Goal: Information Seeking & Learning: Check status

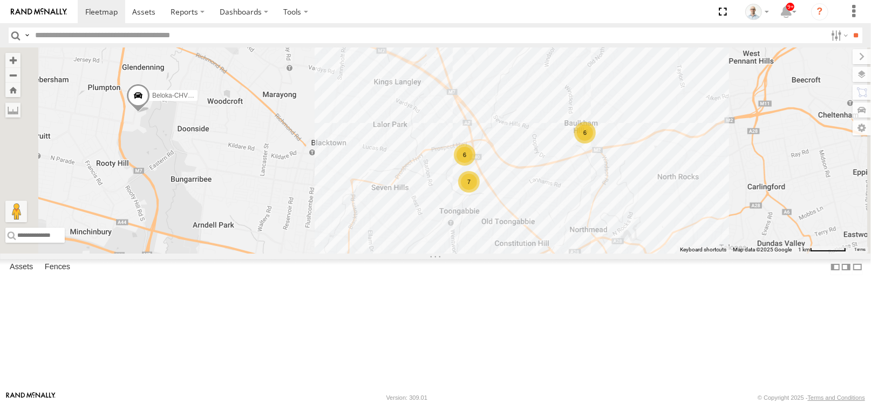
scroll to position [162, 0]
click at [0, 0] on span at bounding box center [0, 0] width 0 height 0
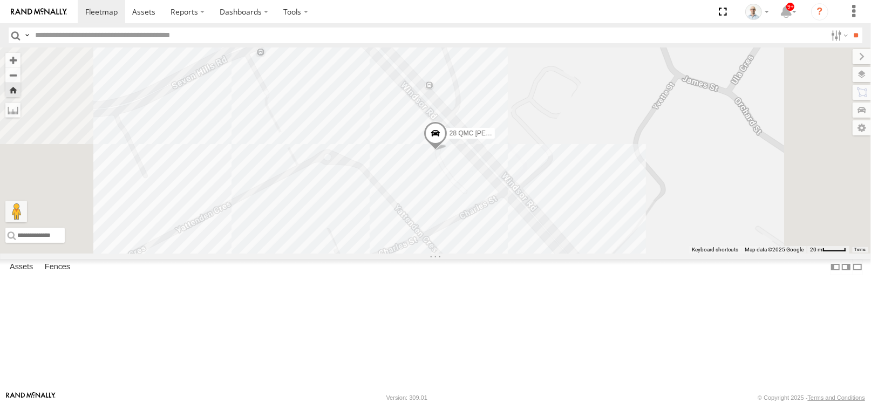
click at [447, 150] on span at bounding box center [435, 135] width 24 height 29
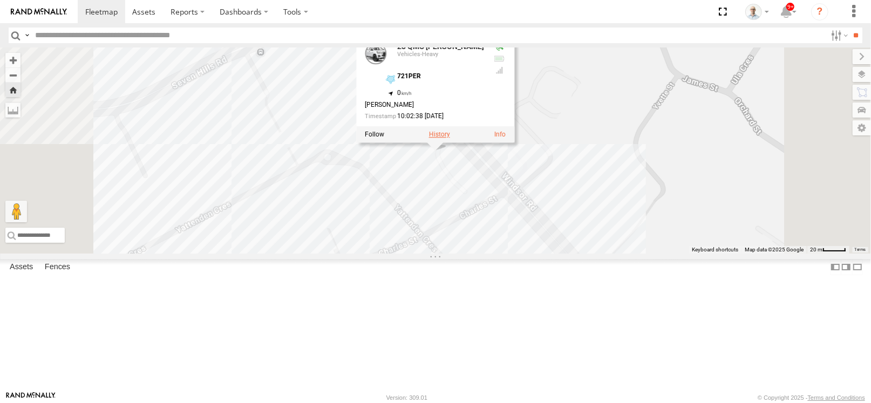
click at [450, 138] on label at bounding box center [439, 135] width 21 height 8
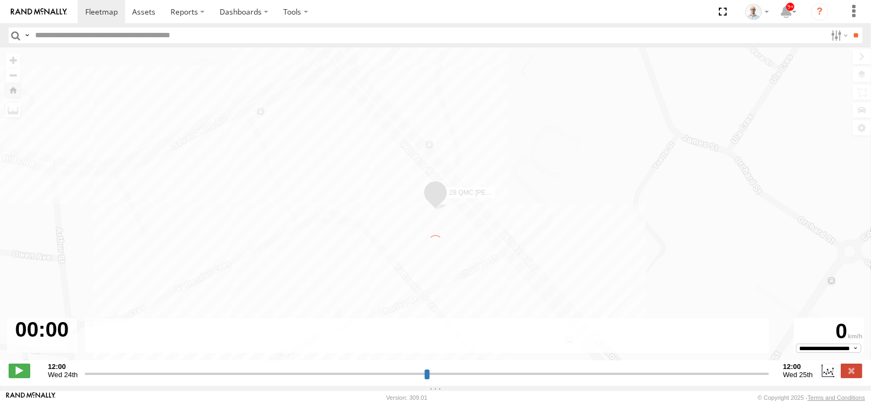
type input "**********"
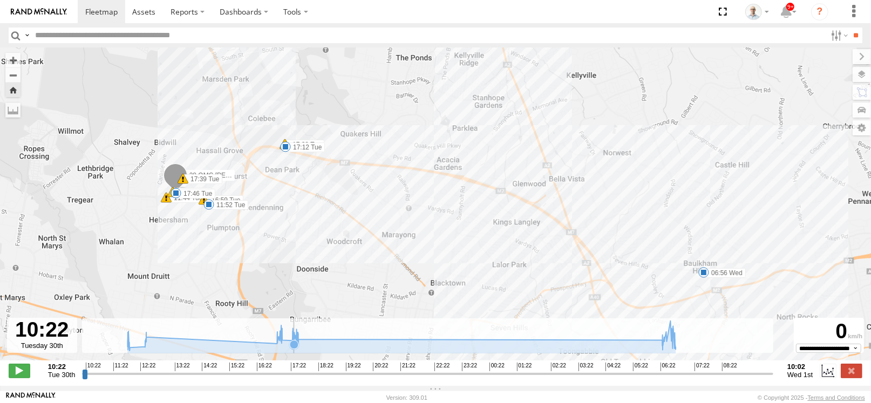
click at [295, 340] on icon at bounding box center [294, 344] width 9 height 9
click at [681, 344] on rect at bounding box center [427, 335] width 691 height 35
click at [666, 344] on icon at bounding box center [401, 336] width 559 height 30
click at [664, 344] on icon at bounding box center [663, 341] width 9 height 9
click at [654, 346] on icon at bounding box center [401, 336] width 559 height 30
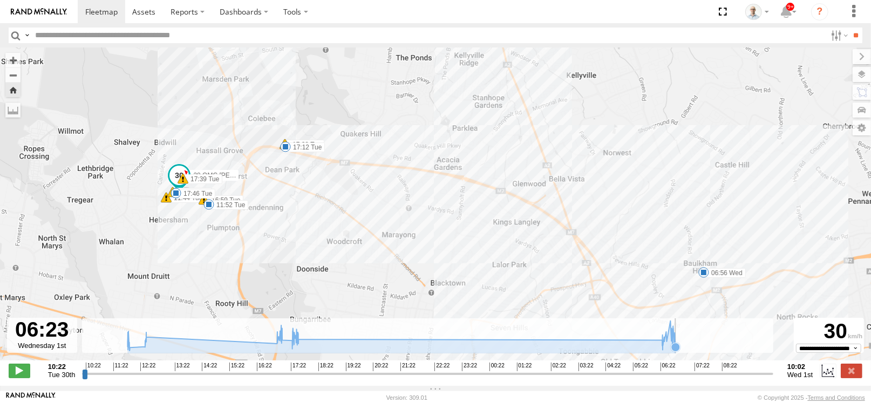
click at [678, 346] on icon at bounding box center [401, 336] width 559 height 30
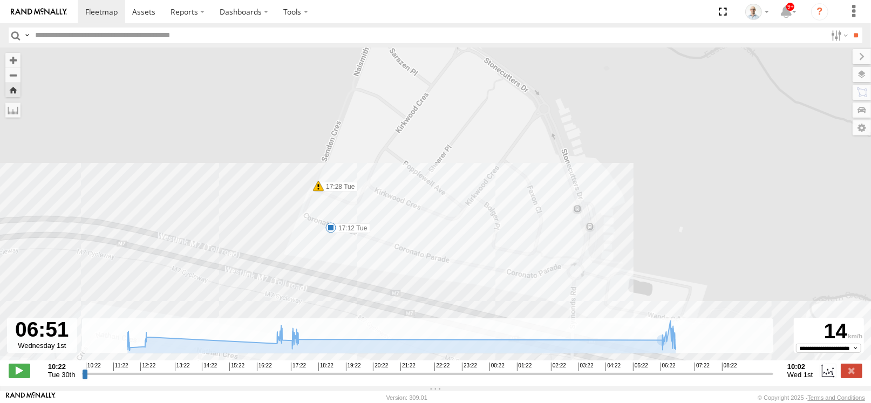
drag, startPoint x: 297, startPoint y: 124, endPoint x: 306, endPoint y: 193, distance: 70.3
click at [306, 193] on div "28 QMC Nathan 11:44 Tue 11:52 Tue 12:22 Tue 12:27 Tue 16:59 Tue 17:12 Tue 17:28…" at bounding box center [435, 209] width 871 height 324
click at [859, 73] on label at bounding box center [850, 74] width 39 height 15
click at [0, 0] on span "Basemaps" at bounding box center [0, 0] width 0 height 0
click at [0, 0] on div "Satellite + Roadmap" at bounding box center [0, 0] width 0 height 0
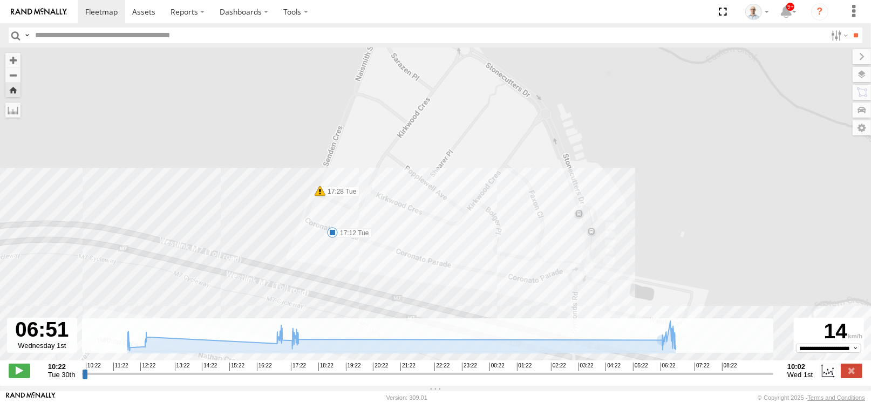
click at [0, 0] on span "Satellite + Roadmap" at bounding box center [0, 0] width 0 height 0
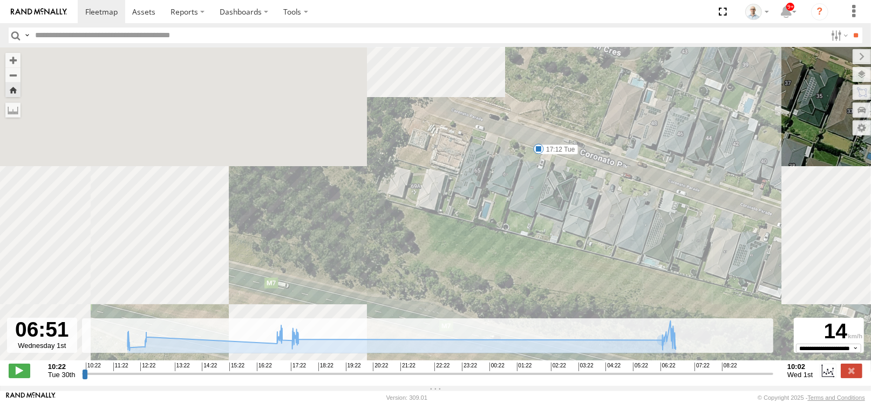
drag, startPoint x: 631, startPoint y: 177, endPoint x: 522, endPoint y: 143, distance: 114.3
click at [527, 146] on div "28 QMC Nathan 11:44 Tue 11:52 Tue 12:22 Tue 12:27 Tue 16:59 Tue 17:12 Tue 17:28…" at bounding box center [435, 209] width 871 height 324
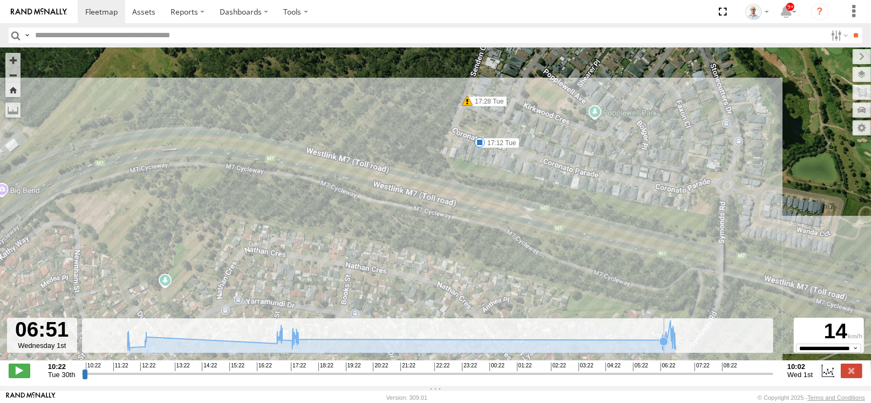
click at [664, 345] on icon at bounding box center [663, 341] width 9 height 9
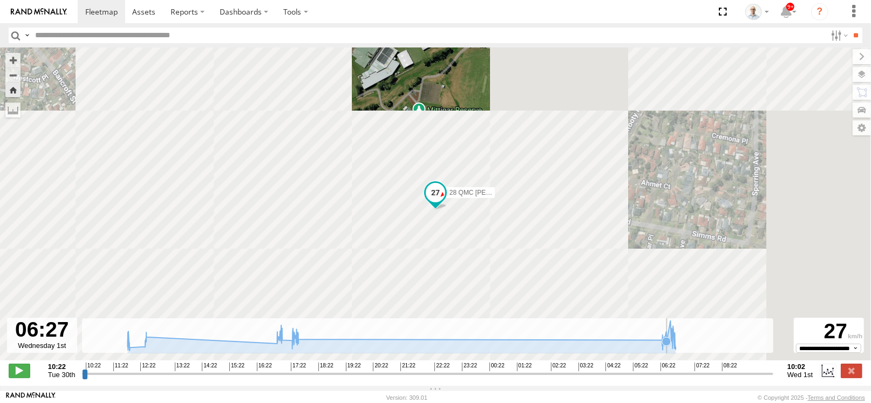
click at [668, 346] on icon at bounding box center [666, 341] width 9 height 9
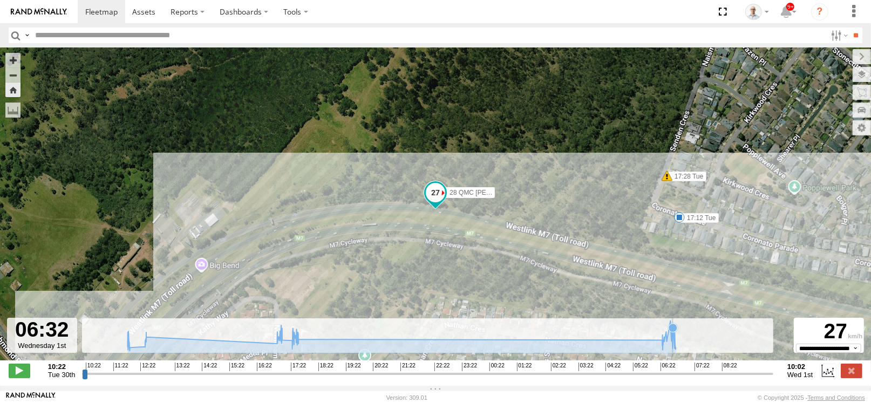
click at [673, 347] on g at bounding box center [401, 337] width 559 height 32
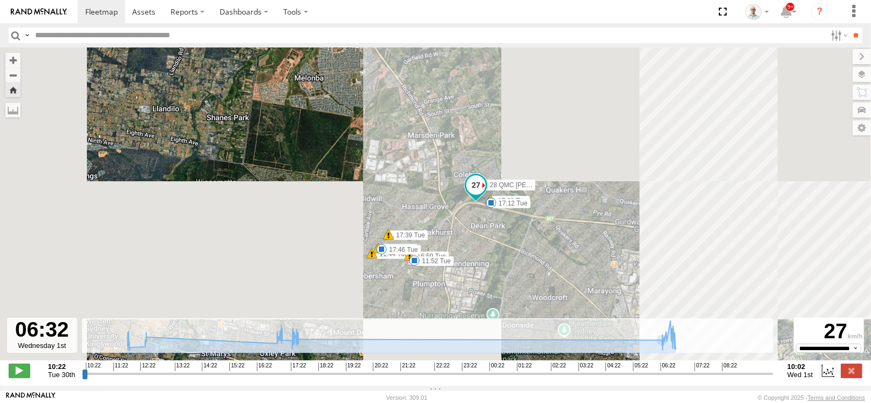
drag, startPoint x: 498, startPoint y: 221, endPoint x: 476, endPoint y: 186, distance: 41.9
click at [481, 191] on div "28 QMC Nathan 11:44 Tue 11:52 Tue 12:22 Tue 12:27 Tue 16:59 Tue 17:12 Tue 17:28…" at bounding box center [435, 209] width 871 height 324
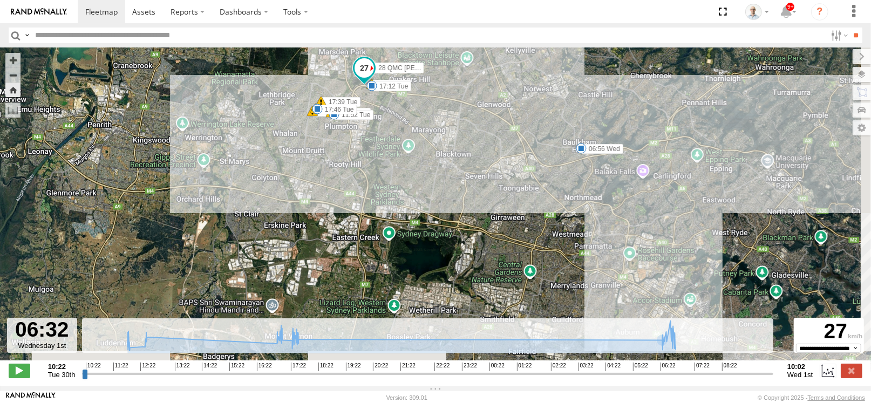
drag, startPoint x: 488, startPoint y: 269, endPoint x: 348, endPoint y: 120, distance: 204.1
click at [392, 127] on div "28 QMC Nathan 11:44 Tue 11:52 Tue 12:22 Tue 12:27 Tue 16:59 Tue 17:12 Tue 17:28…" at bounding box center [435, 209] width 871 height 324
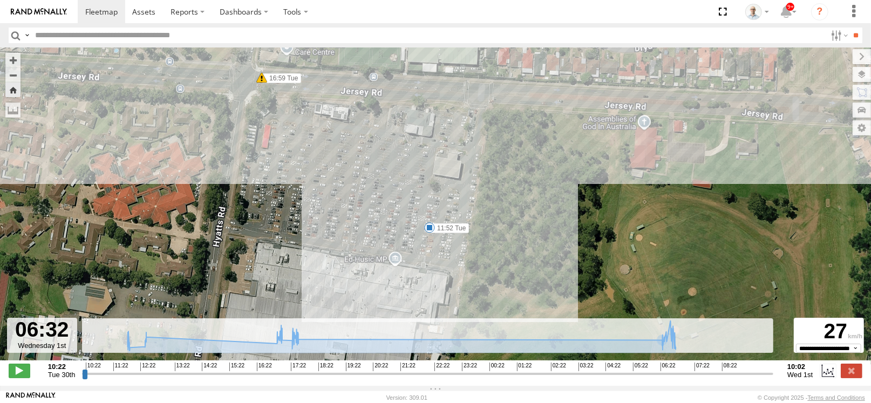
drag, startPoint x: 145, startPoint y: 167, endPoint x: 359, endPoint y: 210, distance: 218.3
click at [359, 210] on div "28 QMC Nathan 11:44 Tue 11:52 Tue 12:22 Tue 12:27 Tue 16:59 Tue 17:12 Tue 17:28…" at bounding box center [435, 209] width 871 height 324
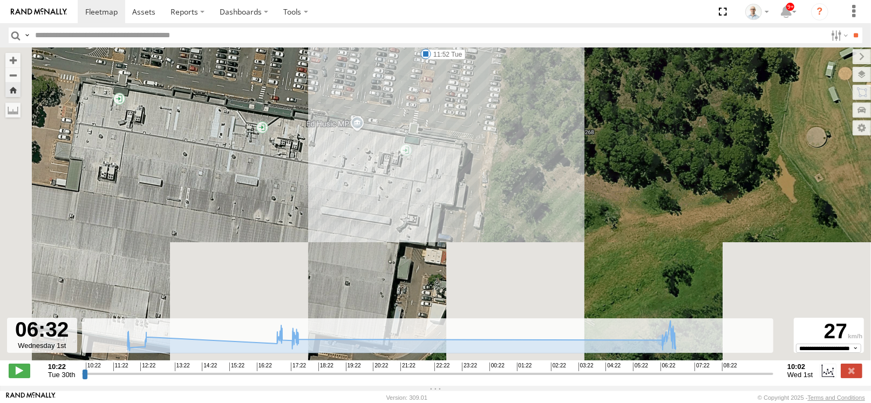
drag, startPoint x: 377, startPoint y: 242, endPoint x: 427, endPoint y: 99, distance: 150.8
click at [427, 99] on div "28 QMC Nathan 11:44 Tue 11:52 Tue 12:22 Tue 12:27 Tue 16:59 Tue 17:12 Tue 17:28…" at bounding box center [435, 209] width 871 height 324
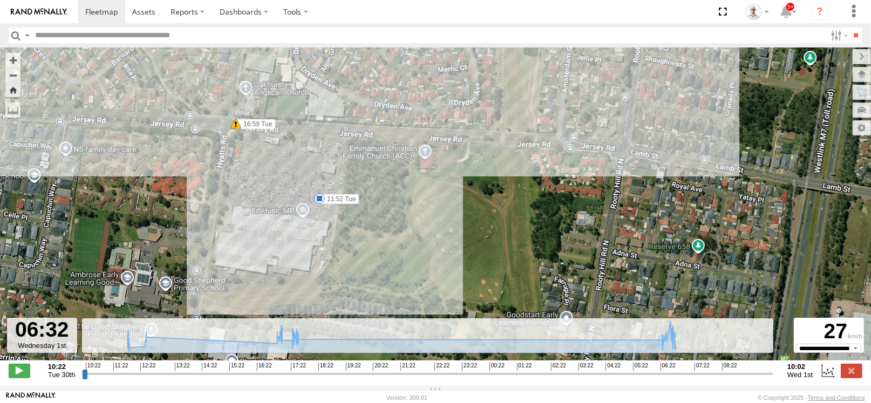
drag, startPoint x: 238, startPoint y: 116, endPoint x: 245, endPoint y: 161, distance: 45.8
click at [245, 161] on div "28 QMC Nathan 11:44 Tue 11:52 Tue 12:22 Tue 12:27 Tue 16:59 Tue 17:12 Tue 17:28…" at bounding box center [435, 209] width 871 height 324
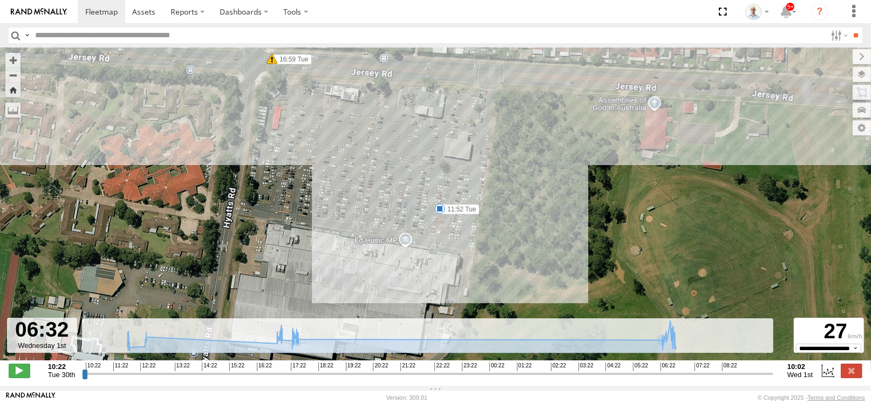
drag, startPoint x: 198, startPoint y: 300, endPoint x: 248, endPoint y: 268, distance: 59.5
click at [248, 268] on div "28 QMC Nathan 11:44 Tue 11:52 Tue 12:22 Tue 12:27 Tue 16:59 Tue 17:12 Tue 17:28…" at bounding box center [435, 209] width 871 height 324
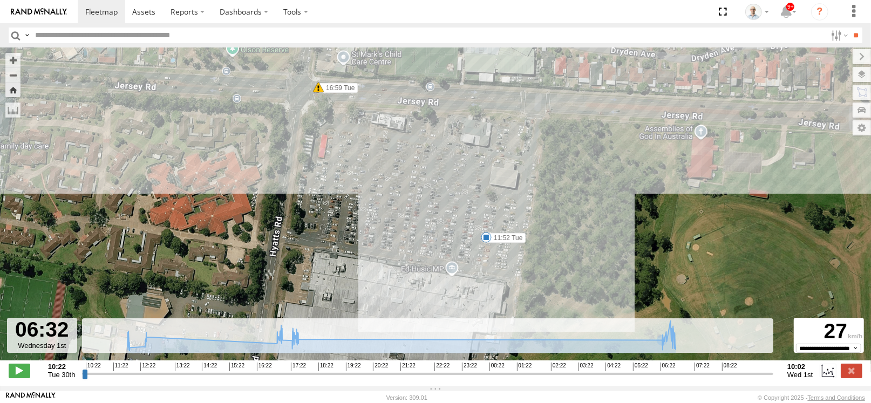
drag, startPoint x: 352, startPoint y: 165, endPoint x: 345, endPoint y: 242, distance: 76.9
click at [345, 242] on div "28 QMC Nathan 11:44 Tue 11:52 Tue 12:22 Tue 12:27 Tue 16:59 Tue 17:12 Tue 17:28…" at bounding box center [435, 209] width 871 height 324
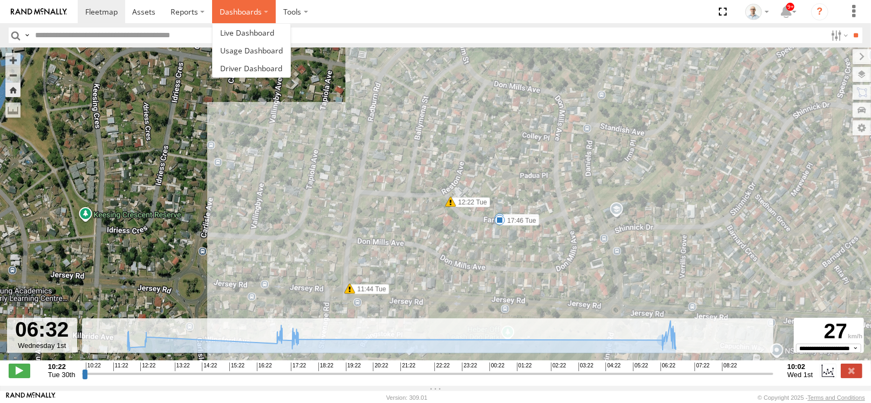
click at [250, 14] on label "Dashboards" at bounding box center [244, 11] width 64 height 23
click at [256, 24] on link at bounding box center [252, 33] width 78 height 18
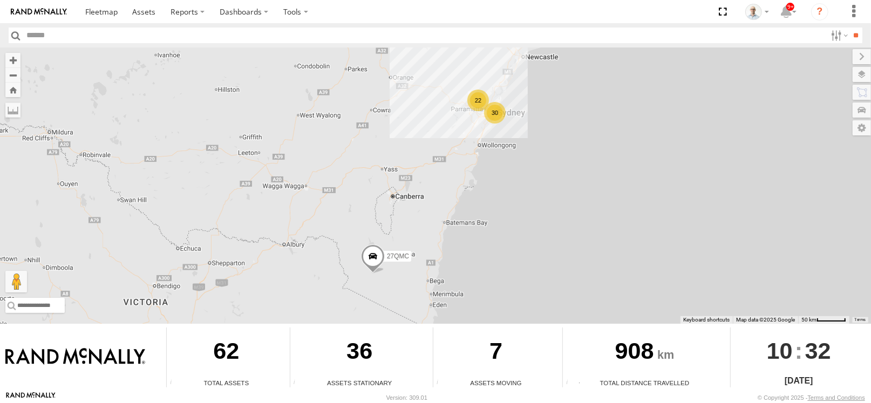
click at [490, 106] on div "30" at bounding box center [495, 113] width 22 height 22
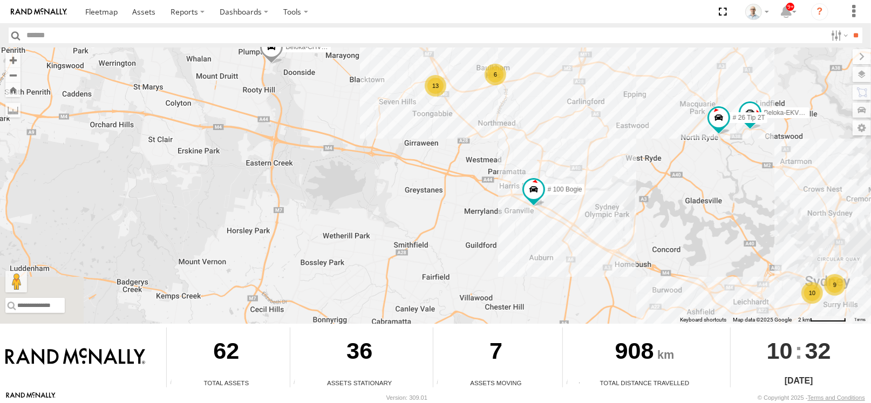
drag, startPoint x: 377, startPoint y: 139, endPoint x: 497, endPoint y: 108, distance: 123.5
click at [486, 115] on div "27QMC # KS75A 01 Lyndon 05QMC Jackson Beloka-CHV61N # 102 UD 9T QMC Mercedes # …" at bounding box center [435, 185] width 871 height 276
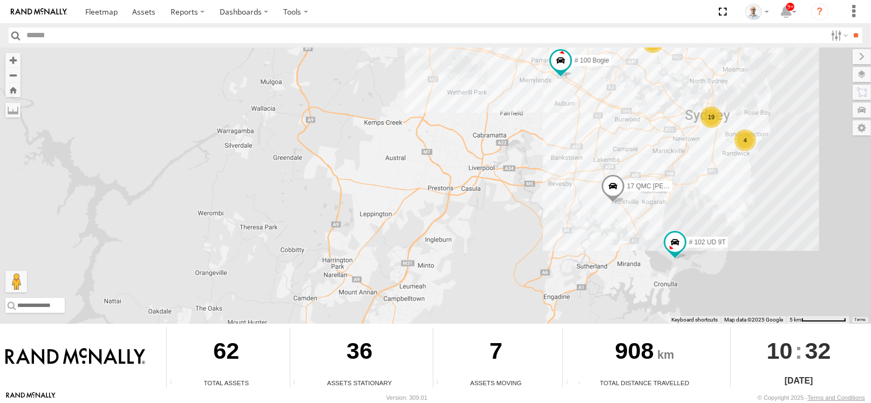
drag, startPoint x: 309, startPoint y: 246, endPoint x: 335, endPoint y: 184, distance: 67.2
click at [335, 184] on div "27QMC # KS75A 01 Lyndon 05QMC Jackson Beloka-CHV61N # 102 UD 9T QMC Mercedes # …" at bounding box center [435, 185] width 871 height 276
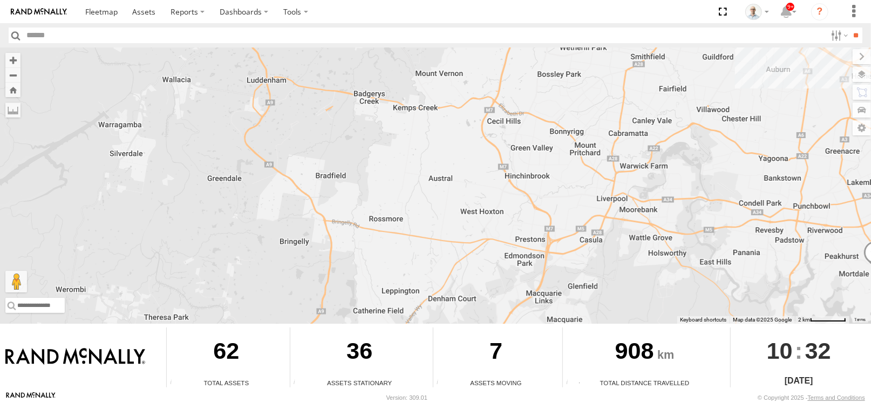
drag, startPoint x: 380, startPoint y: 246, endPoint x: 358, endPoint y: 193, distance: 57.3
click at [358, 193] on div "27QMC # KS75A 01 Lyndon 05QMC Jackson Beloka-CHV61N # 102 UD 9T QMC Mercedes # …" at bounding box center [435, 185] width 871 height 276
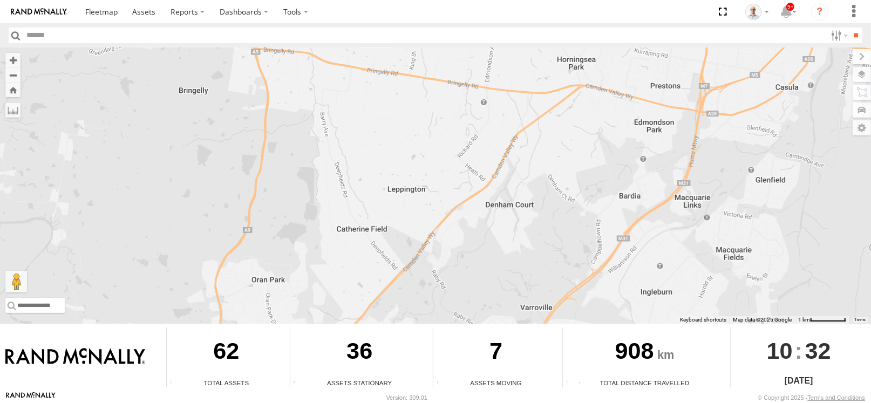
drag, startPoint x: 363, startPoint y: 279, endPoint x: 309, endPoint y: 95, distance: 191.7
click at [309, 95] on div "27QMC # KS75A 01 Lyndon 05QMC Jackson Beloka-CHV61N # 102 UD 9T QMC Mercedes # …" at bounding box center [435, 185] width 871 height 276
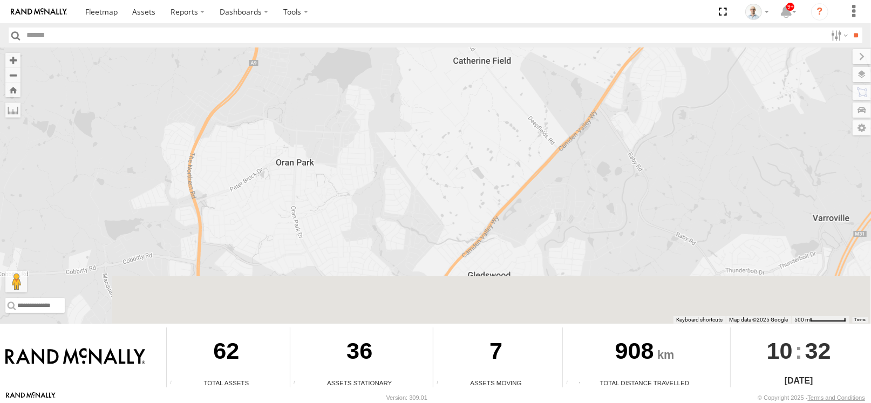
drag, startPoint x: 263, startPoint y: 262, endPoint x: 271, endPoint y: 130, distance: 131.9
click at [271, 130] on div "27QMC # KS75A 01 Lyndon 05QMC Jackson Beloka-CHV61N # 102 UD 9T QMC Mercedes # …" at bounding box center [435, 185] width 871 height 276
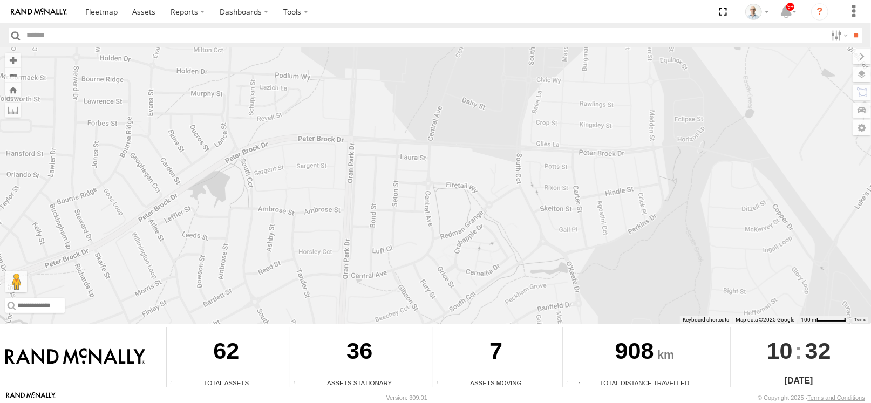
drag, startPoint x: 298, startPoint y: 187, endPoint x: 381, endPoint y: 254, distance: 106.6
click at [381, 254] on div "27QMC # KS75A 01 Lyndon 05QMC Jackson Beloka-CHV61N # 102 UD 9T QMC Mercedes # …" at bounding box center [435, 185] width 871 height 276
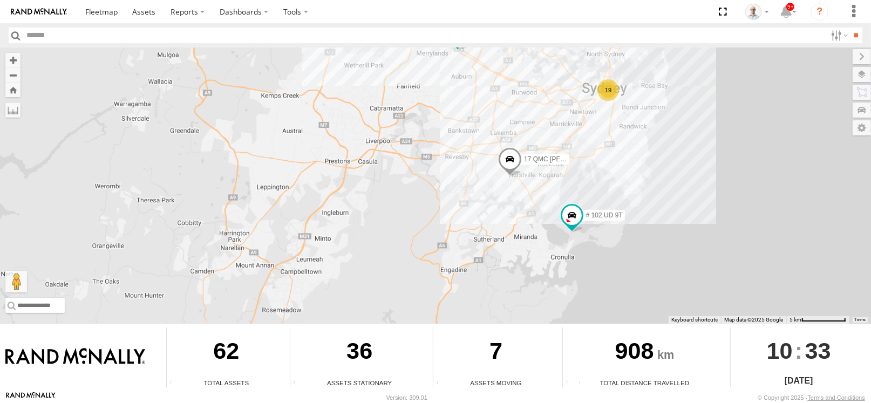
drag, startPoint x: 554, startPoint y: 218, endPoint x: 269, endPoint y: 213, distance: 285.4
click at [269, 213] on div "27QMC # KS75A 01 Lyndon 05QMC Jackson Beloka-CHV61N # 102 UD 9T QMC Mercedes # …" at bounding box center [435, 185] width 871 height 276
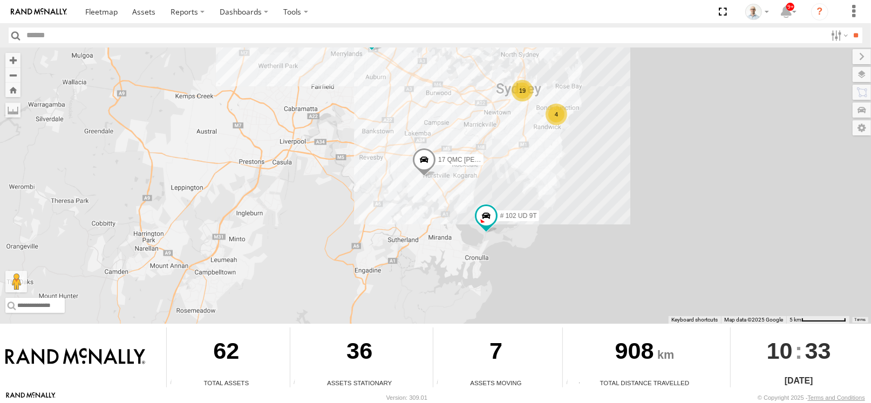
drag, startPoint x: 603, startPoint y: 174, endPoint x: 481, endPoint y: 150, distance: 124.3
click at [481, 150] on div "27QMC # KS75A 01 Lyndon 05QMC Jackson Beloka-CHV61N # 102 UD 9T QMC Mercedes # …" at bounding box center [435, 185] width 871 height 276
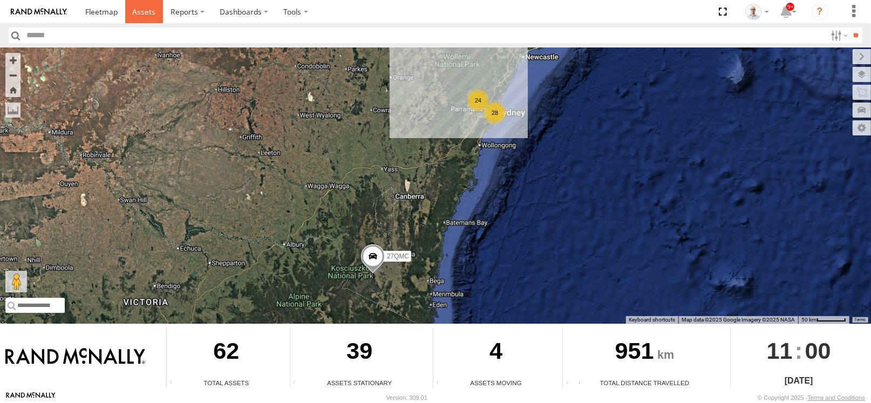
click at [154, 20] on link at bounding box center [144, 11] width 38 height 23
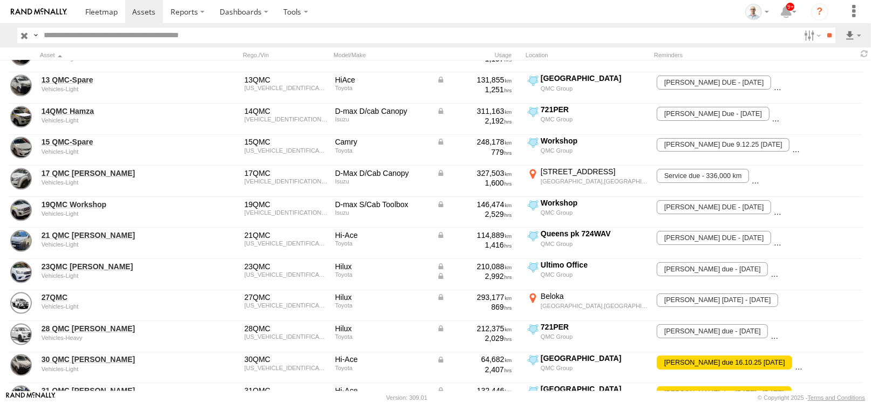
scroll to position [1294, 0]
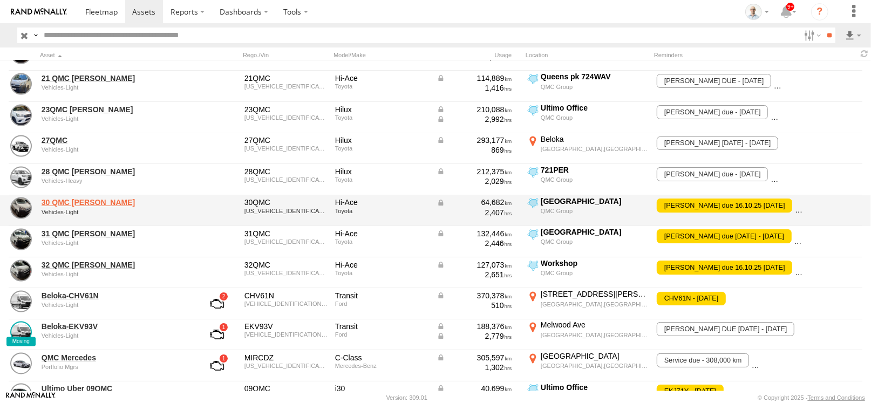
click at [61, 201] on link "30 QMC David Carmona" at bounding box center [116, 202] width 148 height 10
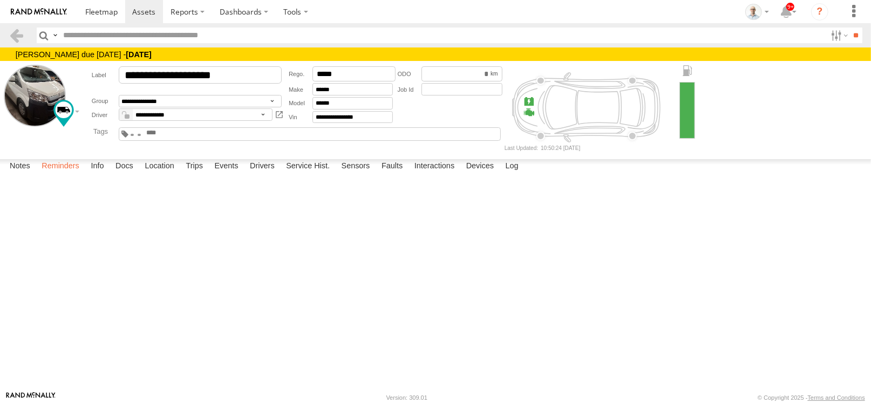
click at [66, 174] on label "Reminders" at bounding box center [60, 166] width 49 height 15
click at [139, 13] on span at bounding box center [143, 11] width 23 height 10
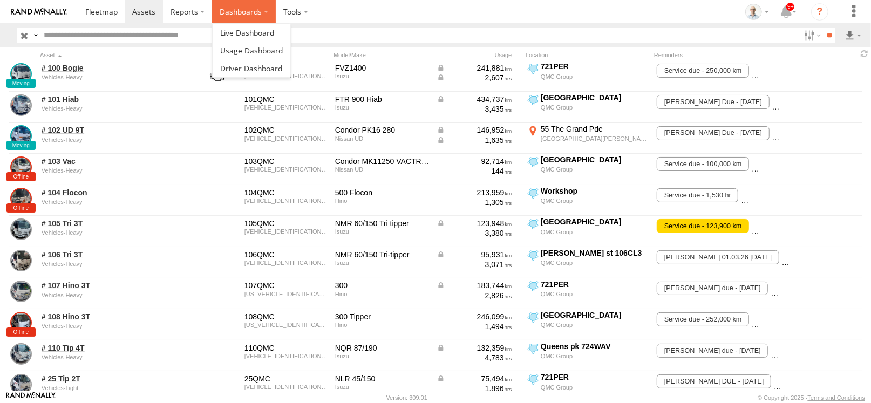
click at [233, 13] on label "Dashboards" at bounding box center [244, 11] width 64 height 23
click at [236, 33] on span at bounding box center [247, 33] width 54 height 10
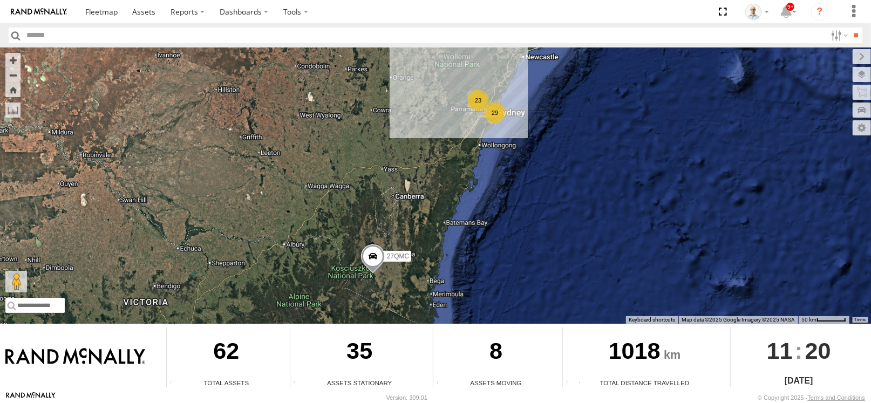
click at [476, 101] on div "23" at bounding box center [478, 101] width 22 height 22
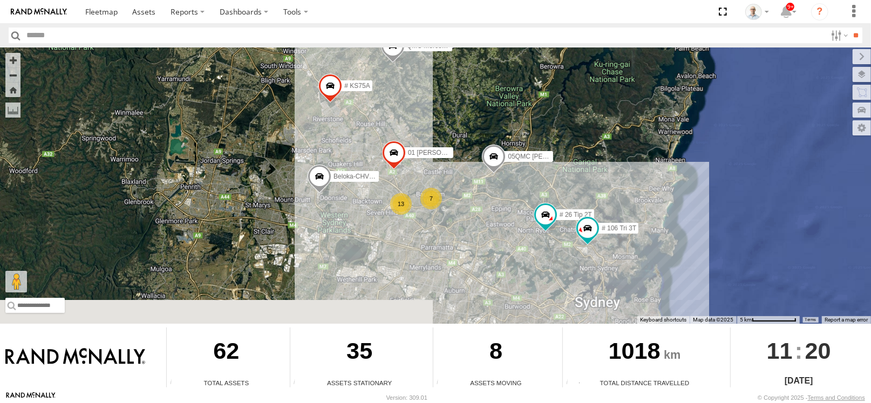
drag, startPoint x: 560, startPoint y: 241, endPoint x: 498, endPoint y: 193, distance: 78.3
click at [498, 193] on div "27QMC 13 # KS75A 7 01 Lyndon # 26 Tip 2T 05QMC Jackson Beloka-CHV61N QMC Merced…" at bounding box center [435, 185] width 871 height 276
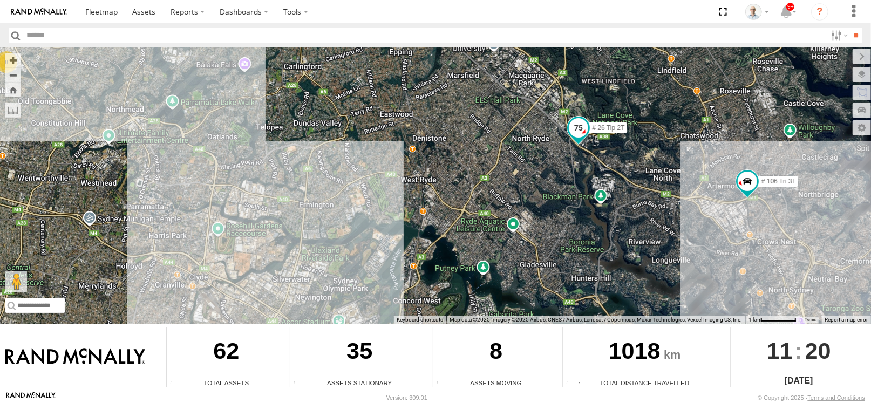
click at [570, 125] on span at bounding box center [577, 127] width 19 height 19
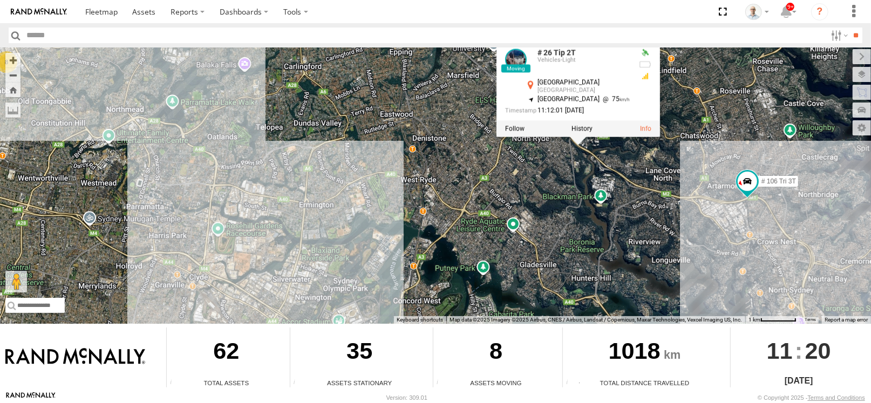
click at [498, 176] on div "27QMC # KS75A 01 Lyndon # 26 Tip 2T 05QMC Jackson Beloka-CHV61N QMC Mercedes # …" at bounding box center [435, 185] width 871 height 276
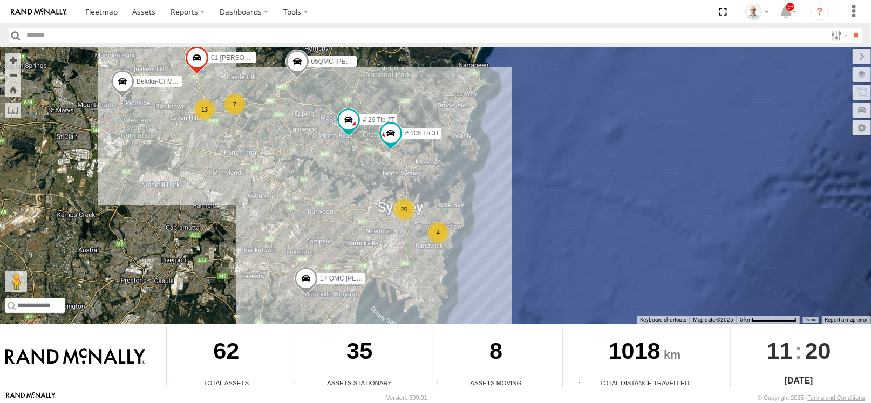
drag, startPoint x: 342, startPoint y: 220, endPoint x: 338, endPoint y: 213, distance: 7.5
click at [338, 213] on div "27QMC # KS75A 01 Lyndon # 26 Tip 2T 05QMC Jackson Beloka-CHV61N QMC Mercedes # …" at bounding box center [435, 185] width 871 height 276
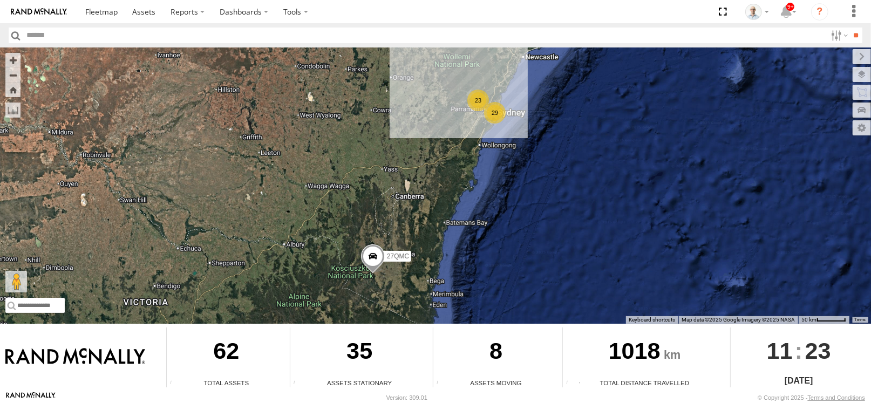
click at [475, 112] on div "29 23 27QMC" at bounding box center [435, 185] width 871 height 276
click at [477, 102] on div "23" at bounding box center [478, 101] width 22 height 22
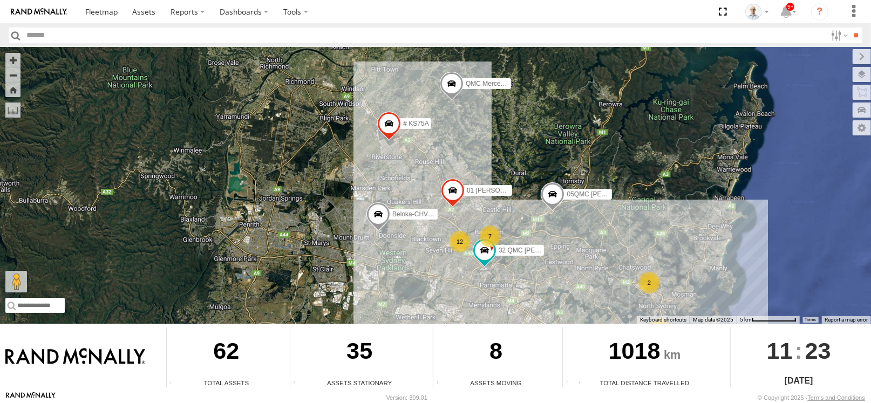
drag, startPoint x: 590, startPoint y: 218, endPoint x: 565, endPoint y: 181, distance: 44.6
click at [569, 190] on div "27QMC 12 # KS75A 7 01 Lyndon 2 3 05QMC Jackson Beloka-CHV61N QMC Mercedes 32 QM…" at bounding box center [435, 185] width 871 height 276
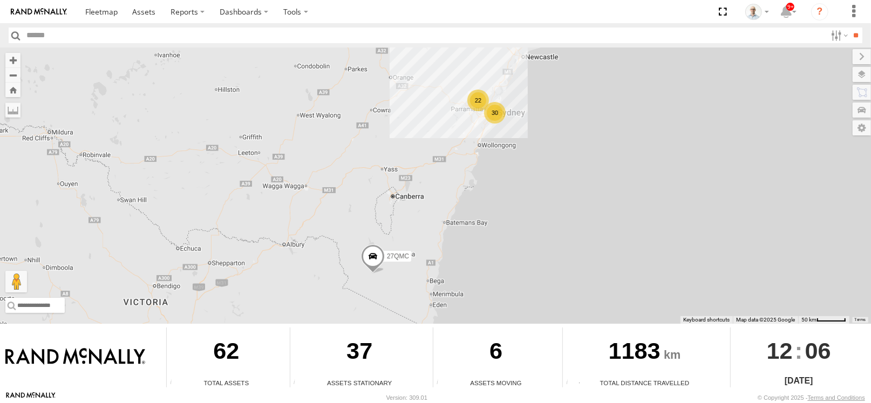
click at [471, 105] on div "22" at bounding box center [478, 101] width 22 height 22
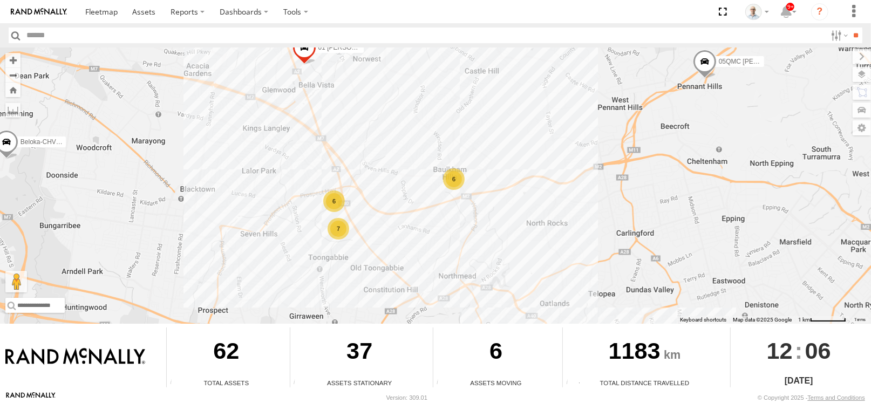
drag, startPoint x: 488, startPoint y: 254, endPoint x: 438, endPoint y: 203, distance: 70.6
click at [438, 203] on div "27QMC # KS75A 01 Lyndon 05QMC Jackson Beloka-CHV61N QMC Mercedes 32 QMC Ryan 6 …" at bounding box center [435, 185] width 871 height 276
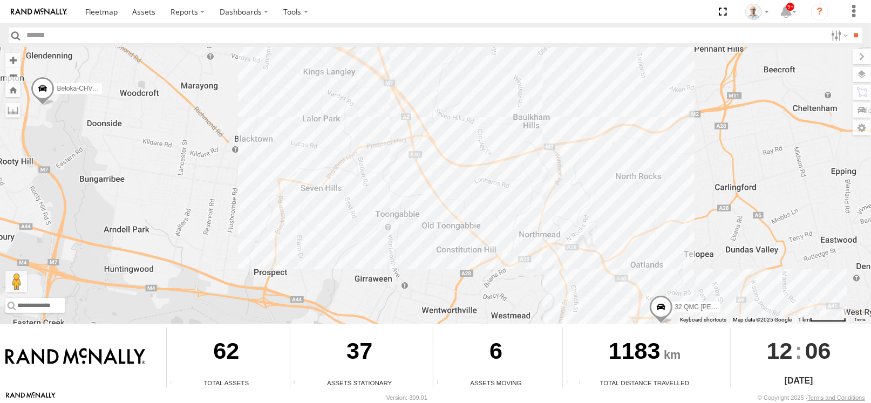
drag, startPoint x: 598, startPoint y: 179, endPoint x: 565, endPoint y: 156, distance: 39.9
click at [567, 157] on div "27QMC # KS75A 01 Lyndon 05QMC Jackson Beloka-CHV61N QMC Mercedes 32 QMC Ryan" at bounding box center [435, 185] width 871 height 276
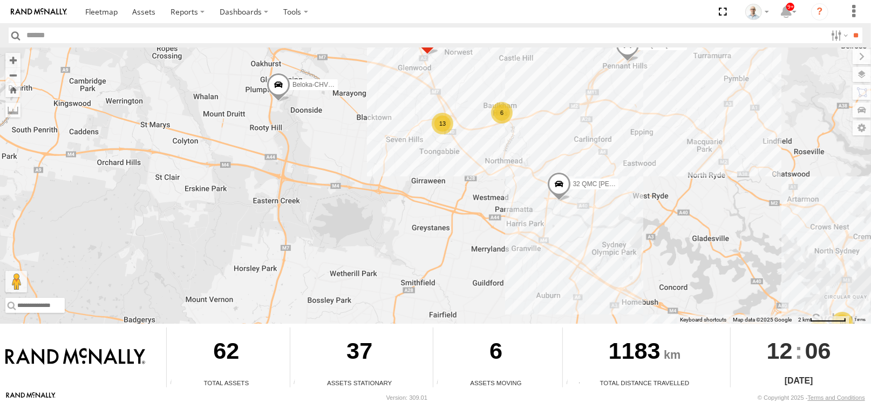
drag, startPoint x: 648, startPoint y: 200, endPoint x: 565, endPoint y: 168, distance: 89.0
click at [565, 168] on div "27QMC # KS75A 01 Lyndon 05QMC Jackson Beloka-CHV61N QMC Mercedes 32 QMC Ryan 10…" at bounding box center [435, 185] width 871 height 276
